Goal: Information Seeking & Learning: Learn about a topic

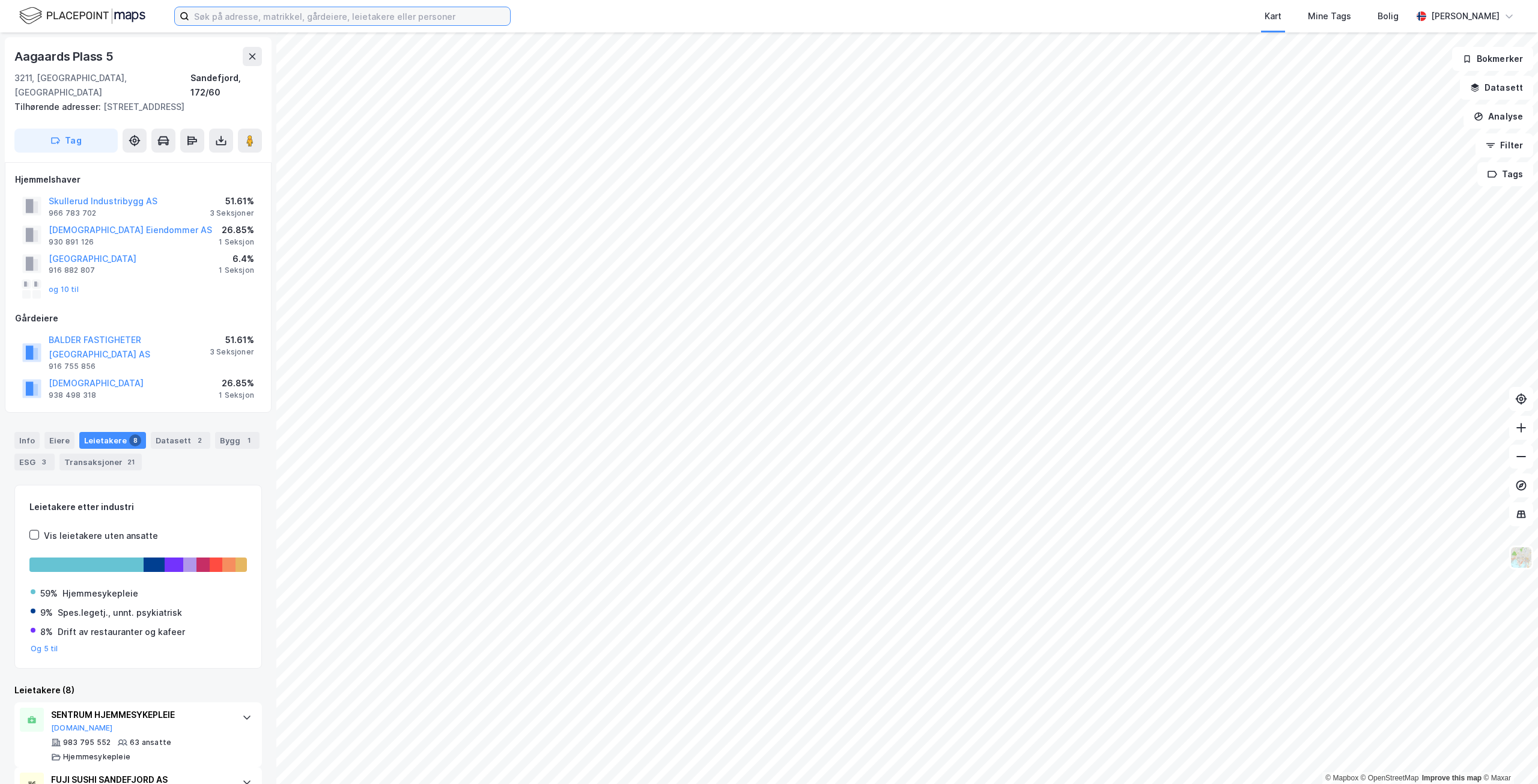
click at [458, 17] on input at bounding box center [349, 16] width 321 height 18
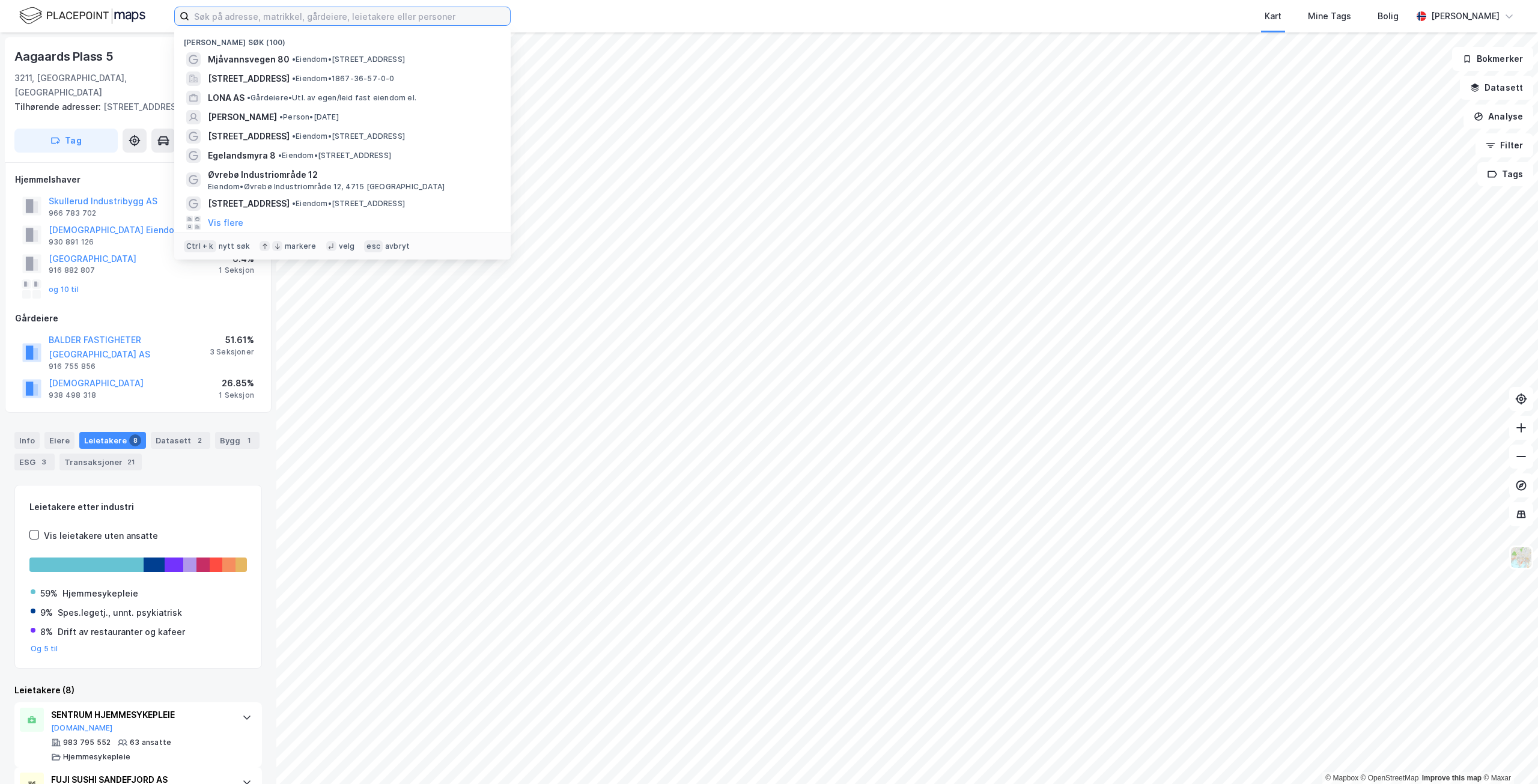
paste input "Bjørnevågsveien 760, 4550 [GEOGRAPHIC_DATA]"
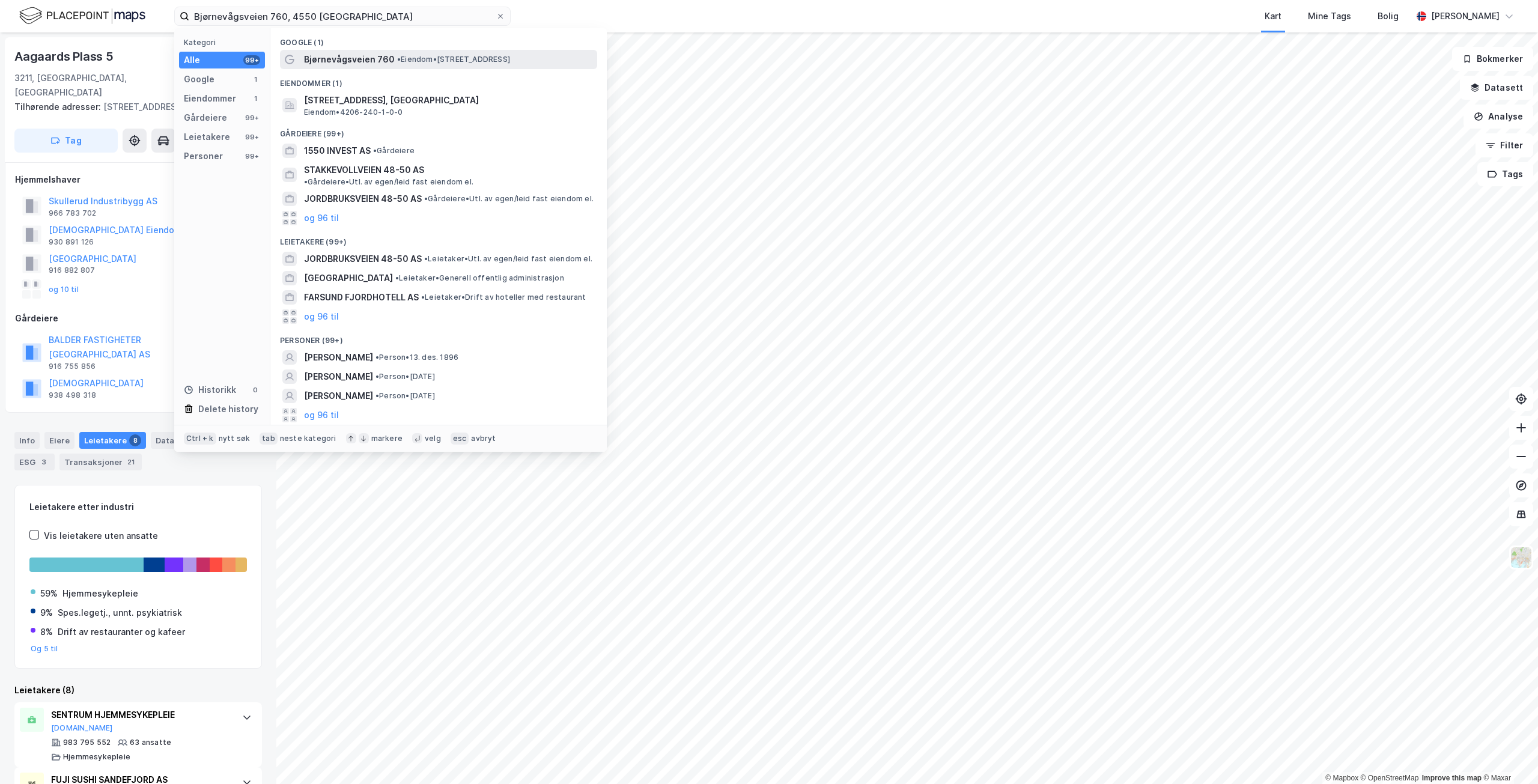
click at [455, 61] on span "• Eiendom • [STREET_ADDRESS]" at bounding box center [454, 59] width 113 height 10
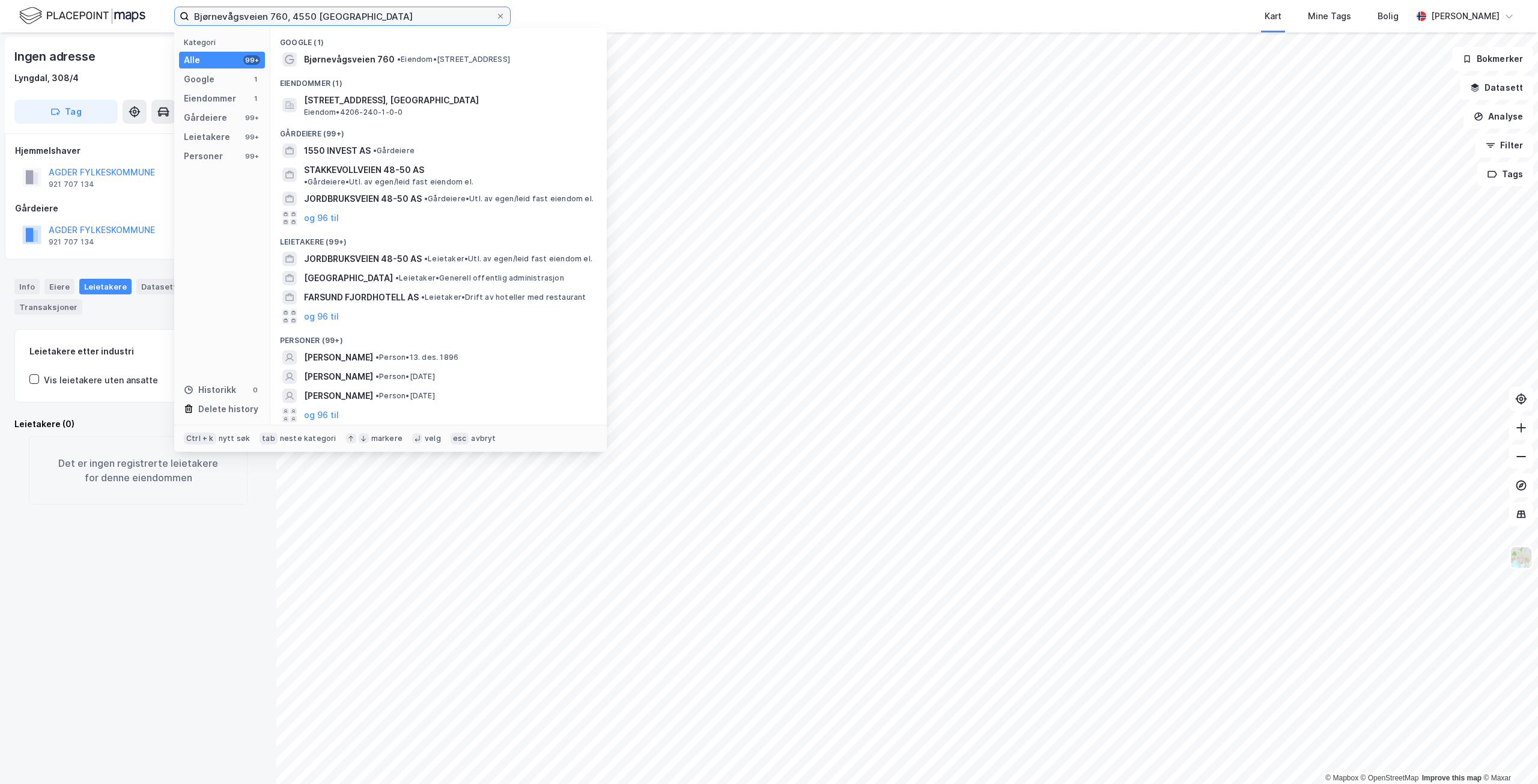
drag, startPoint x: 377, startPoint y: 20, endPoint x: 286, endPoint y: 15, distance: 91.1
click at [286, 15] on input "Bjørnevågsveien 760, 4550 [GEOGRAPHIC_DATA]" at bounding box center [342, 16] width 307 height 18
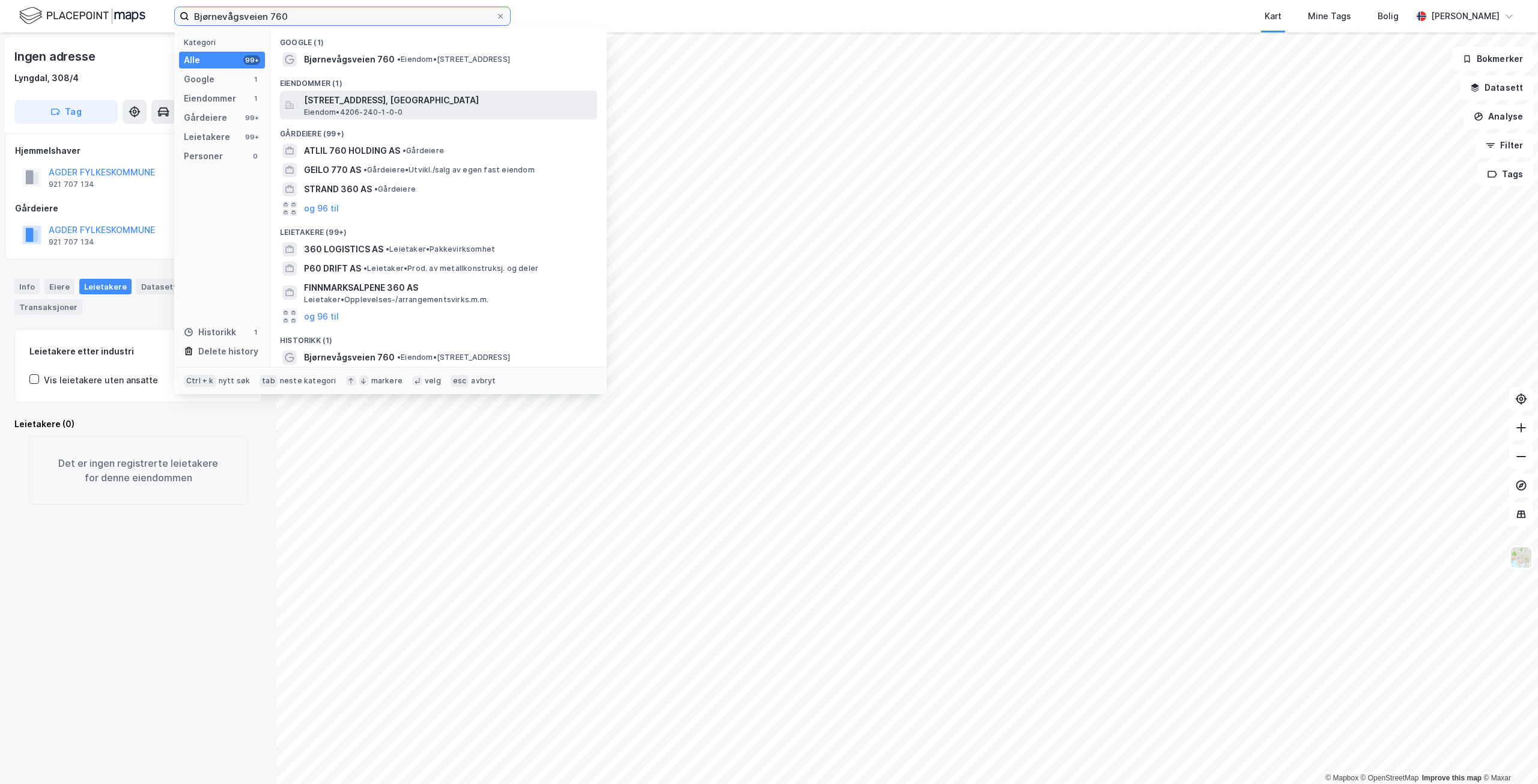
type input "Bjørnevågsveien 760"
click at [405, 102] on span "[STREET_ADDRESS], [GEOGRAPHIC_DATA]" at bounding box center [448, 100] width 288 height 15
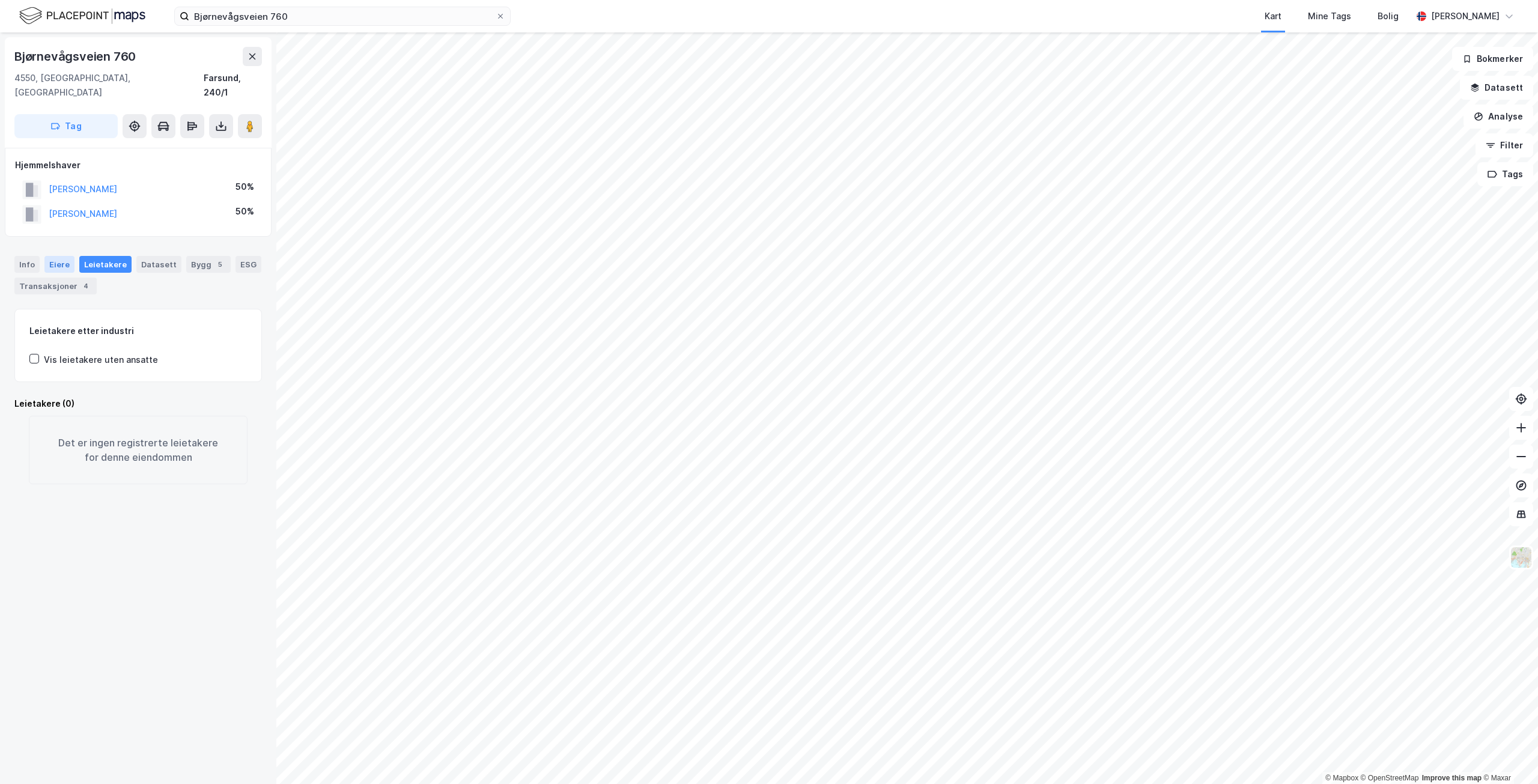
click at [69, 256] on div "Eiere" at bounding box center [59, 264] width 30 height 17
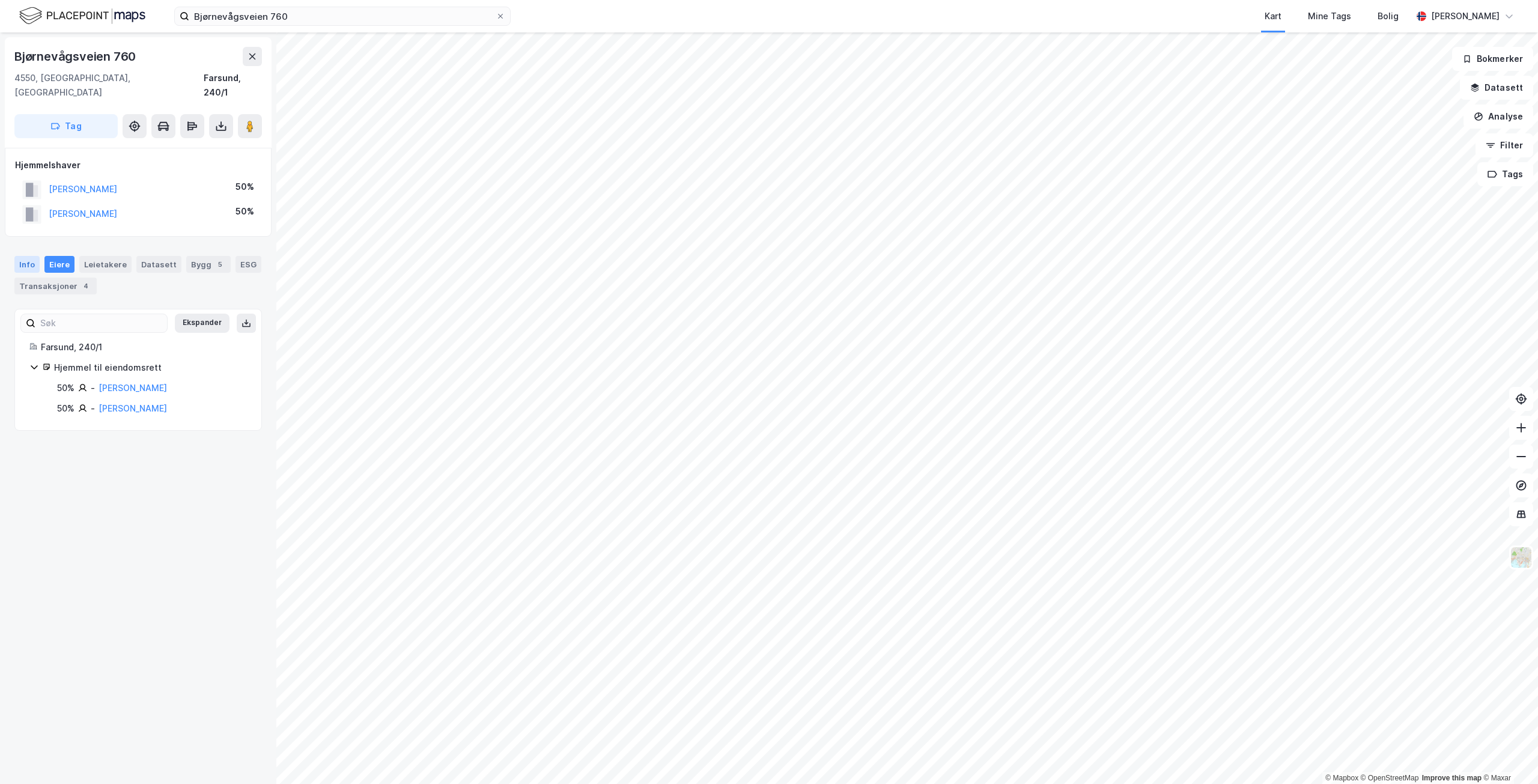
click at [30, 256] on div "Info" at bounding box center [27, 264] width 25 height 17
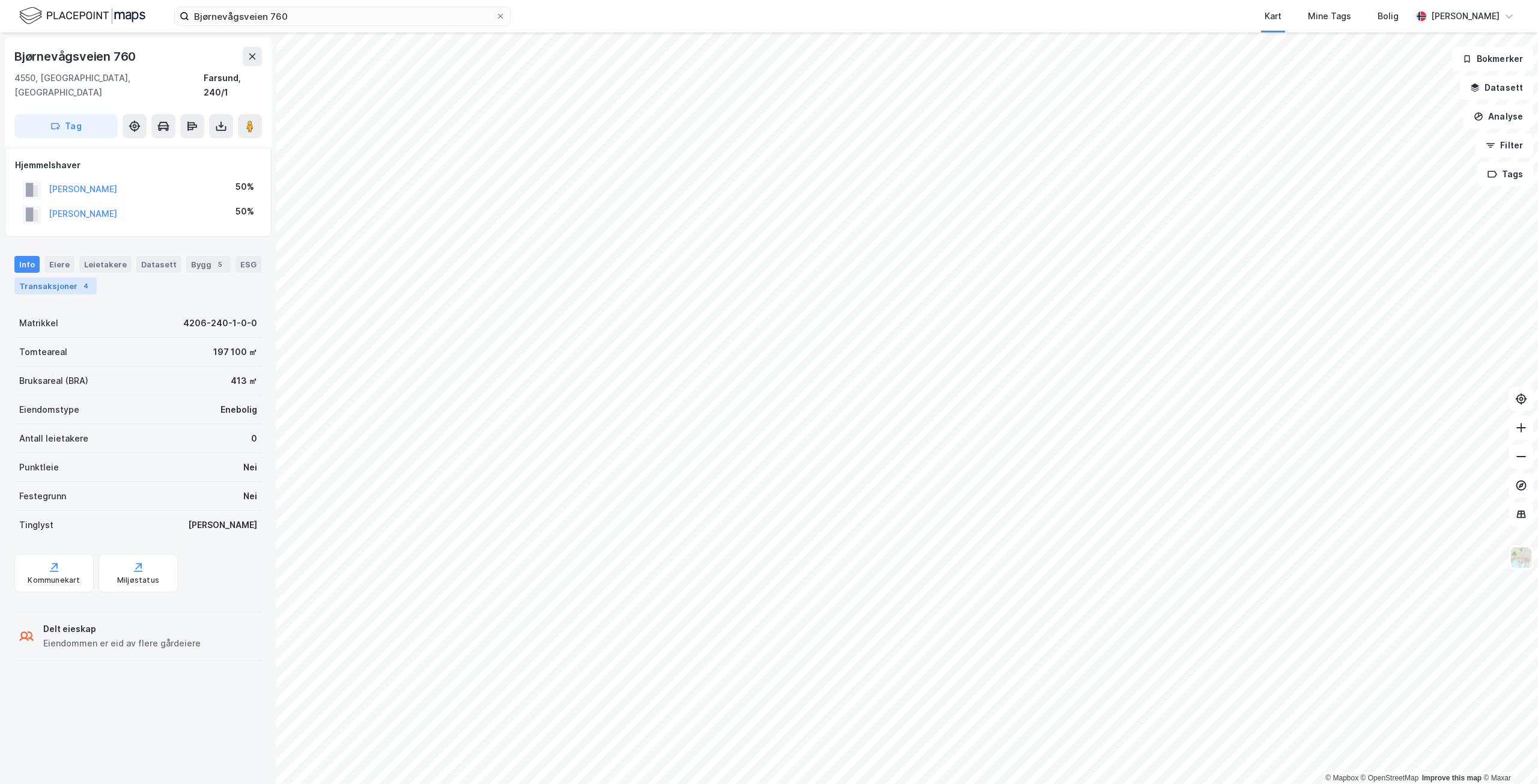
click at [89, 277] on div "Transaksjoner 4" at bounding box center [56, 285] width 82 height 17
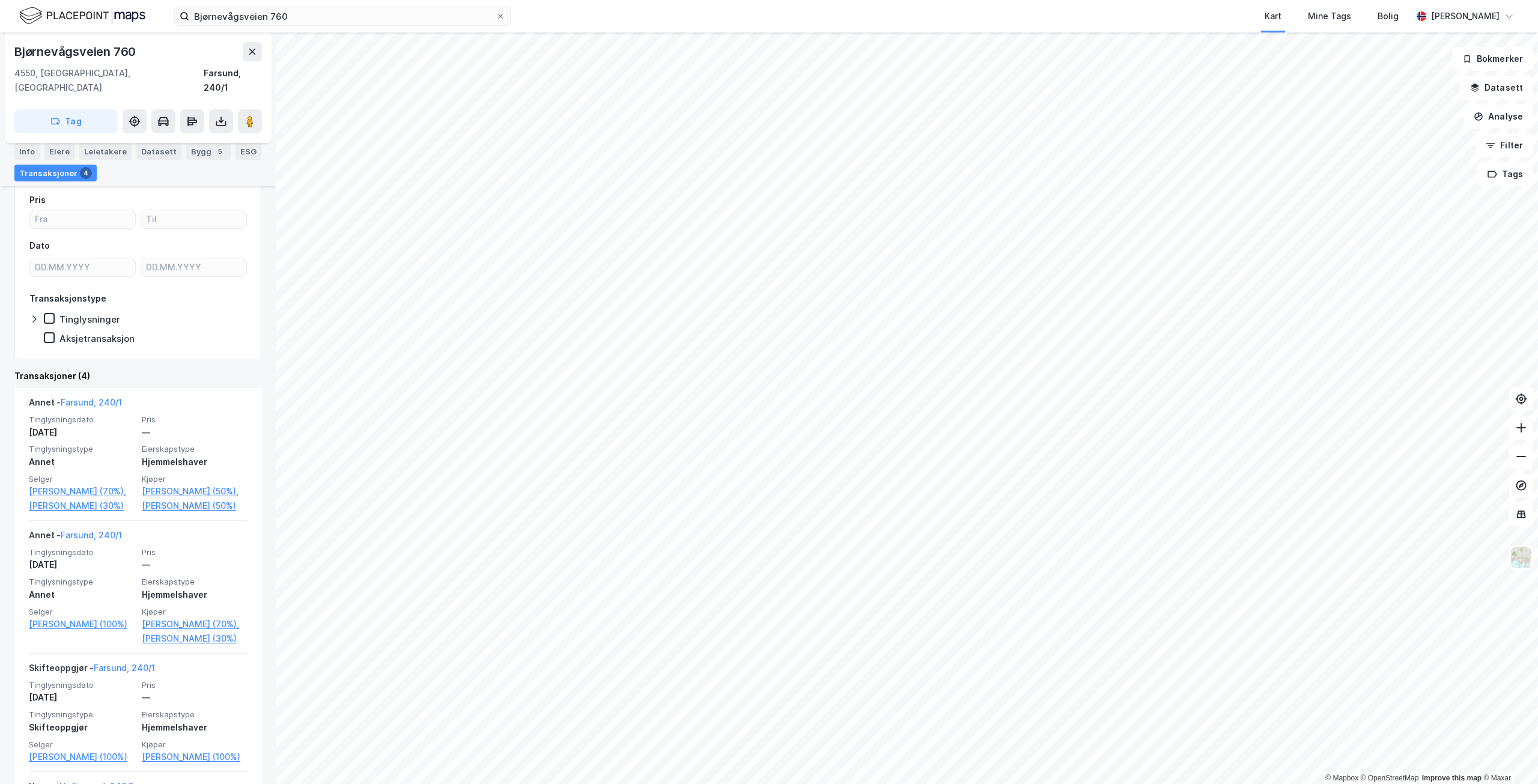
scroll to position [120, 0]
